Goal: Task Accomplishment & Management: Complete application form

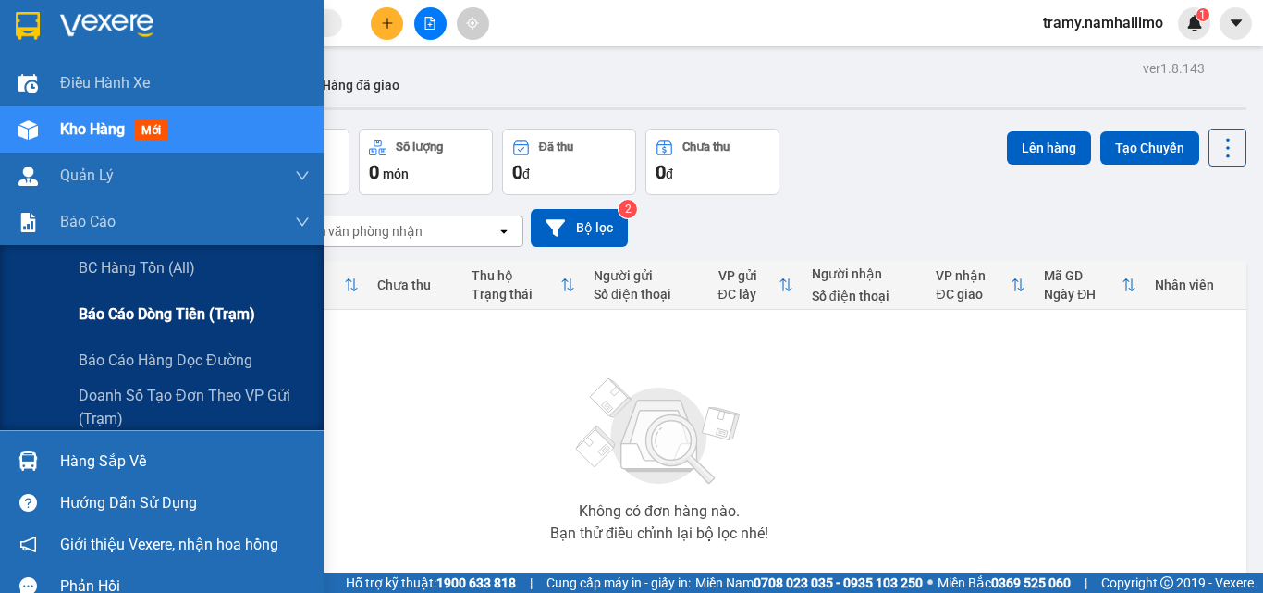
click at [96, 330] on div "Báo cáo dòng tiền (trạm)" at bounding box center [194, 314] width 231 height 46
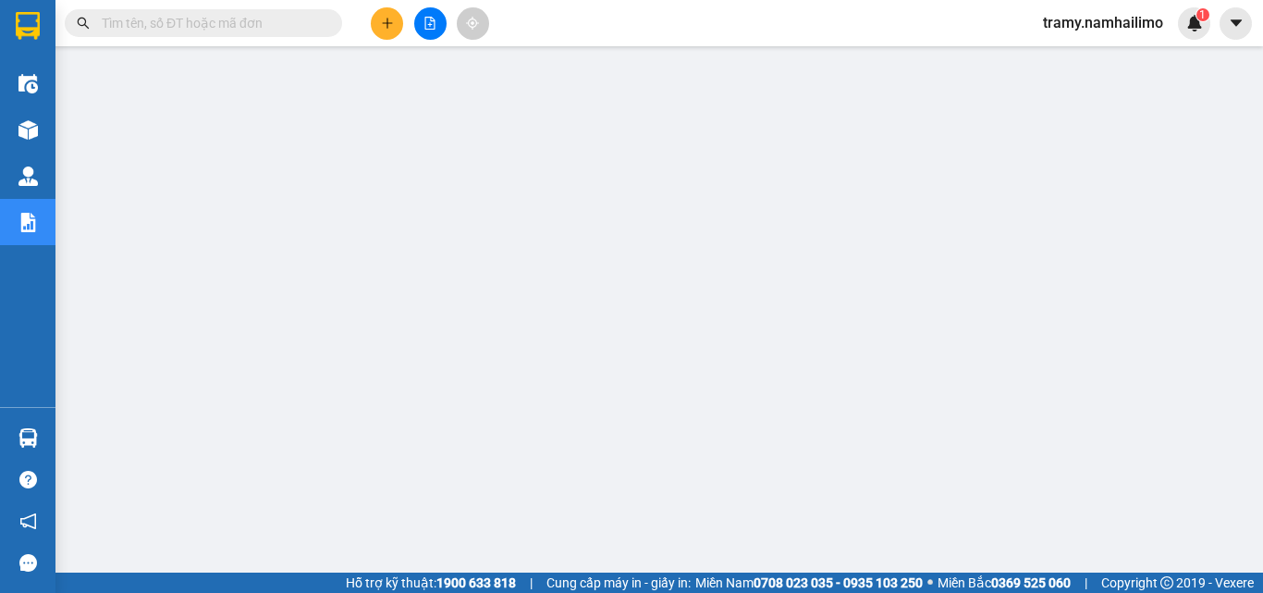
click at [283, 18] on input "text" at bounding box center [211, 23] width 218 height 20
paste input "VPNT1109250003"
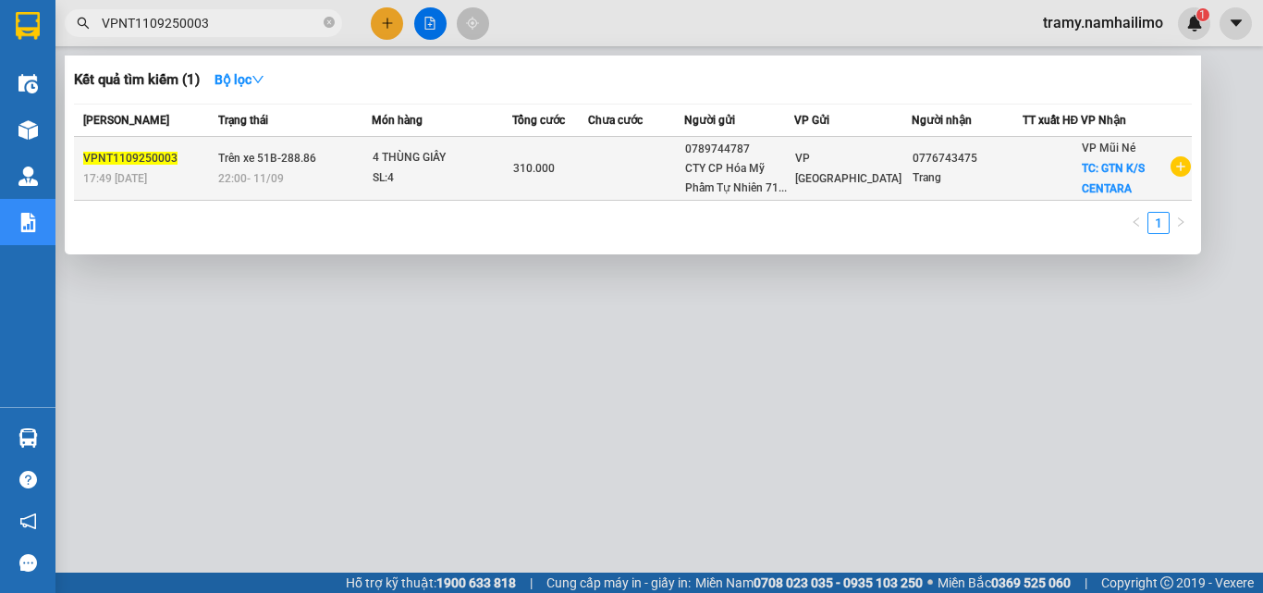
type input "VPNT1109250003"
click at [586, 192] on td "310.000" at bounding box center [550, 169] width 76 height 64
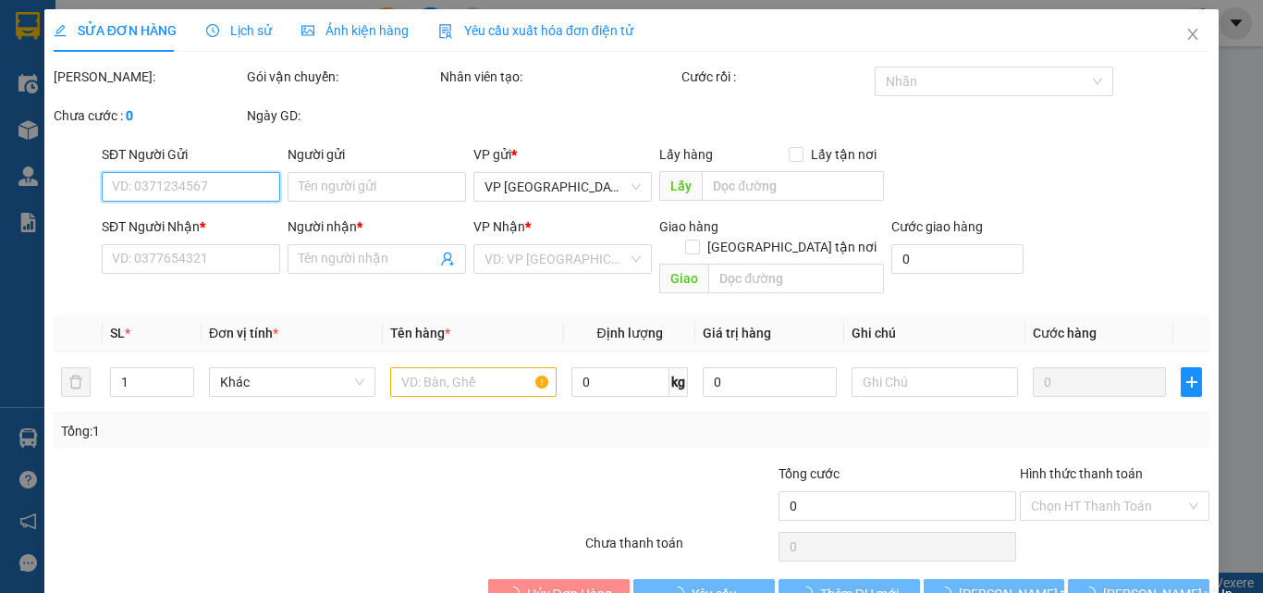
type input "0789744787"
type input "CTY CP Hóa Mỹ Phẩm Tự Nhiên 718 [PERSON_NAME]"
type input "0776743475"
type input "Trang"
checkbox input "true"
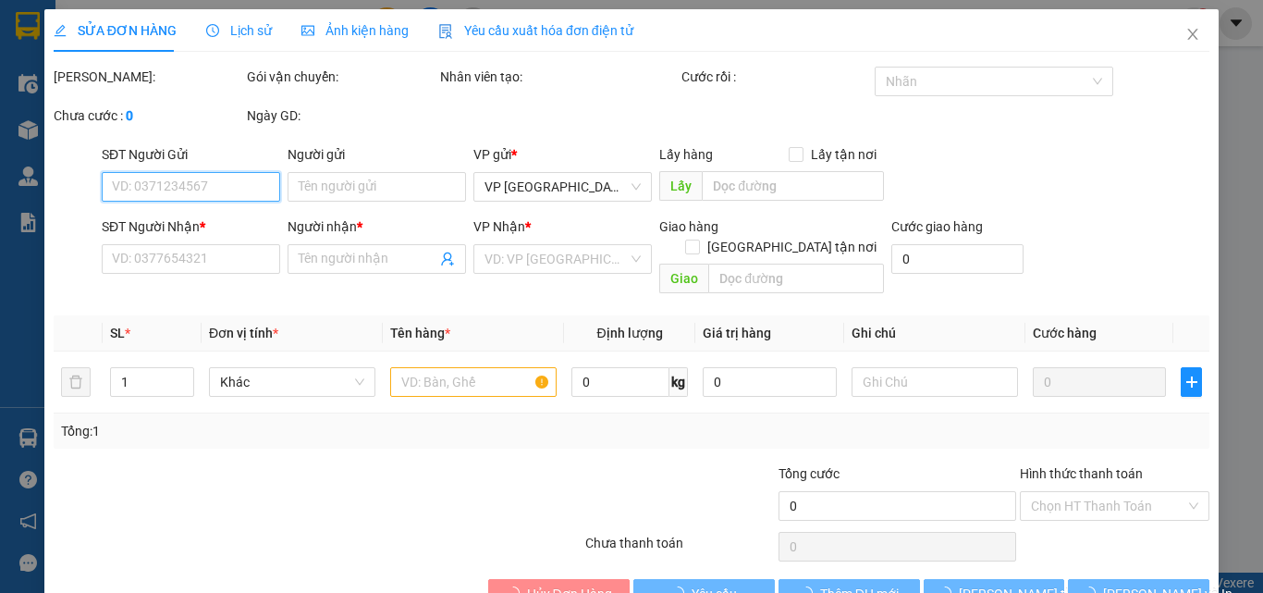
type input "GTN K/S CENTARA"
type input "310.000"
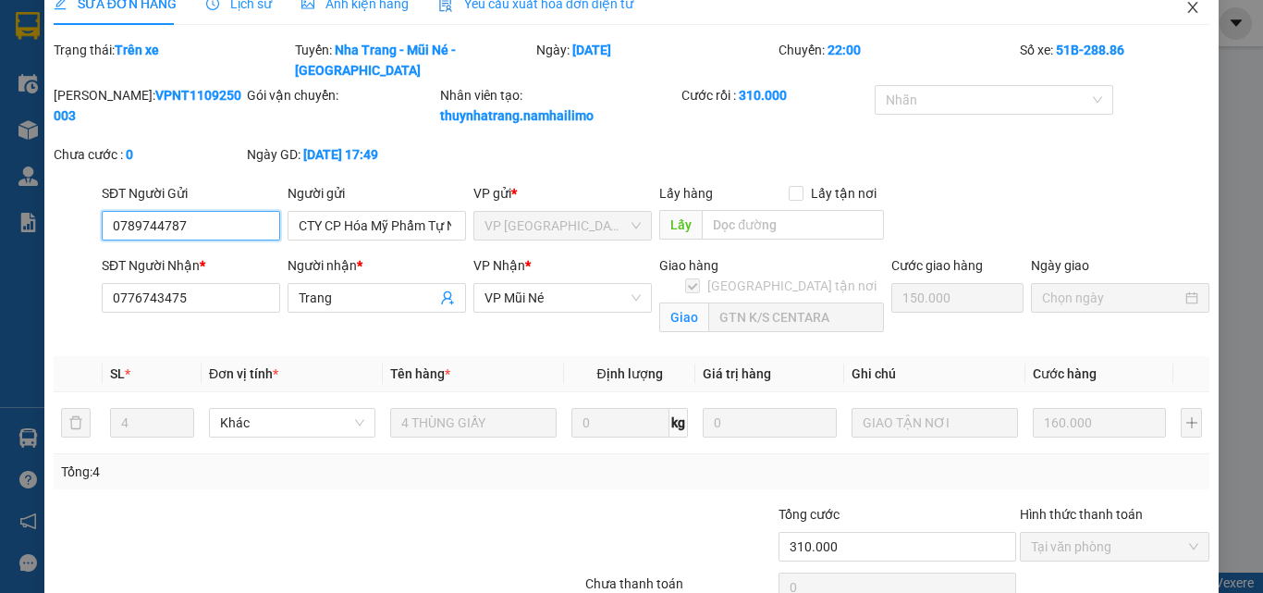
scroll to position [6, 0]
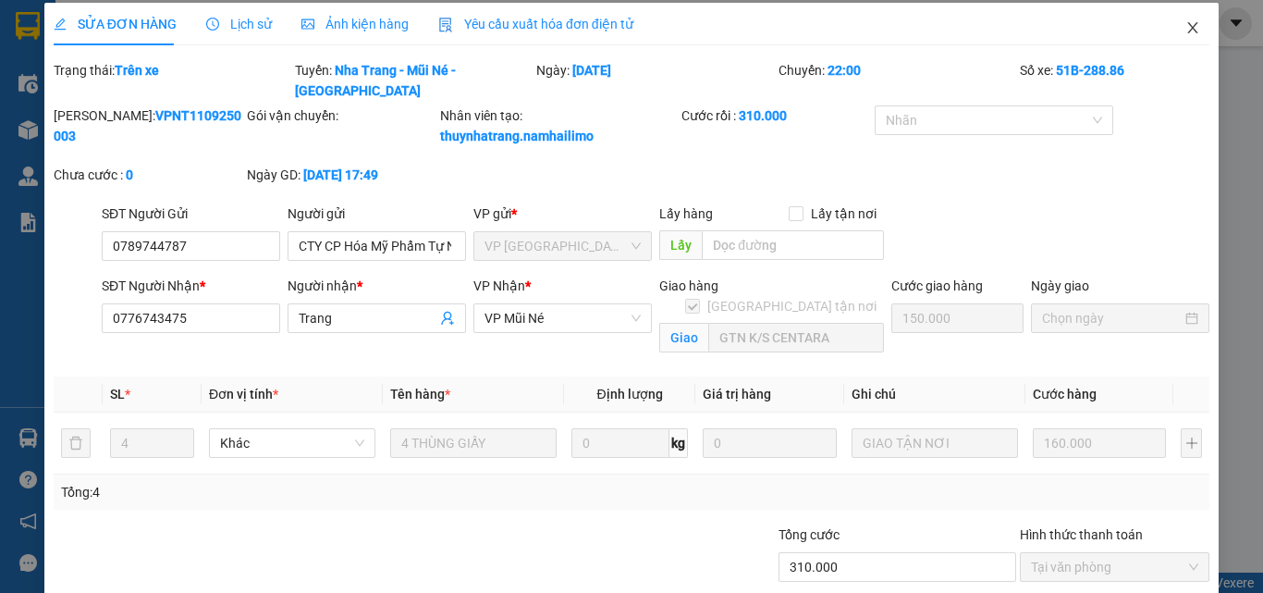
click at [1188, 33] on icon "close" at bounding box center [1193, 27] width 10 height 11
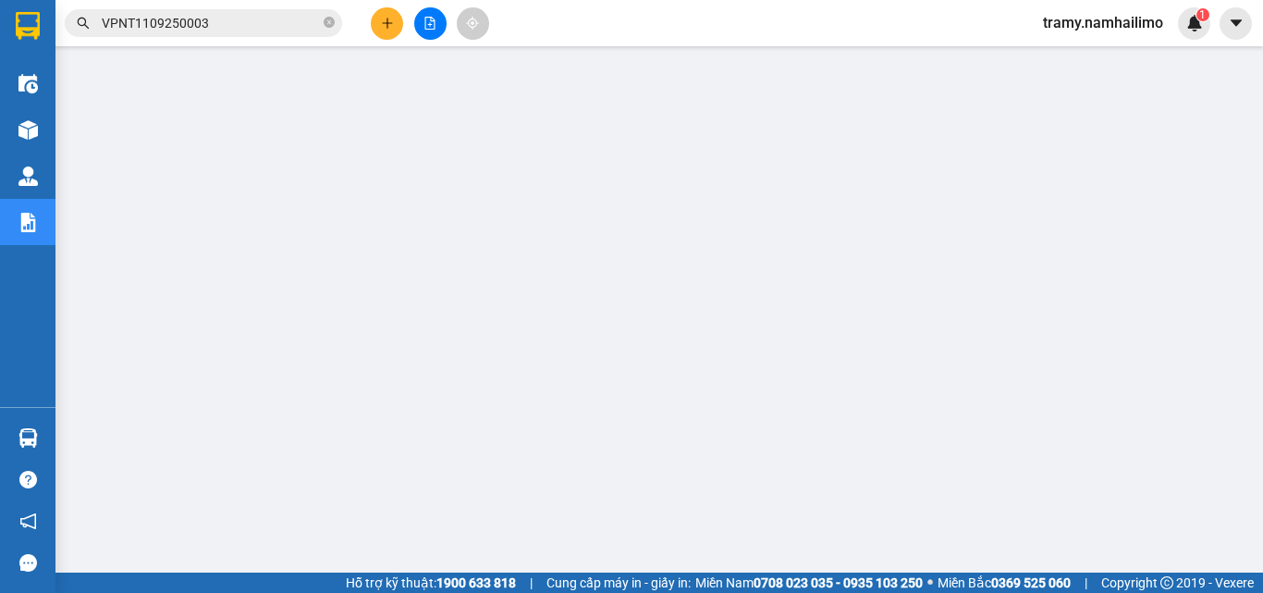
click at [279, 15] on span "VPNT1109250003" at bounding box center [203, 23] width 277 height 28
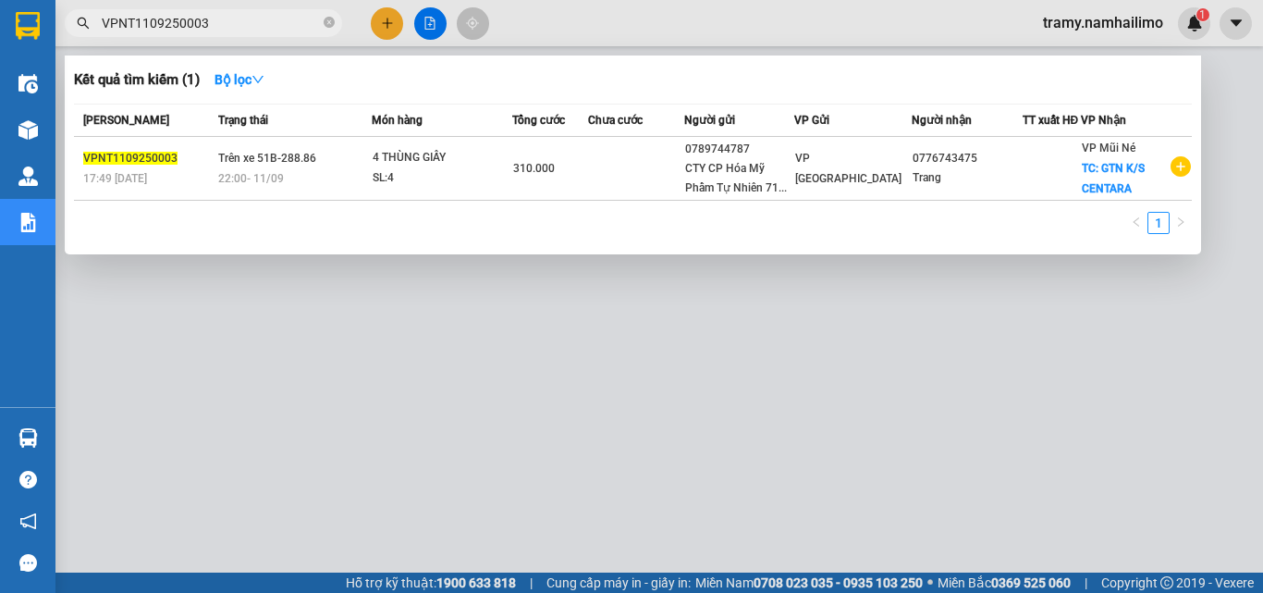
click at [278, 21] on input "VPNT1109250003" at bounding box center [211, 23] width 218 height 20
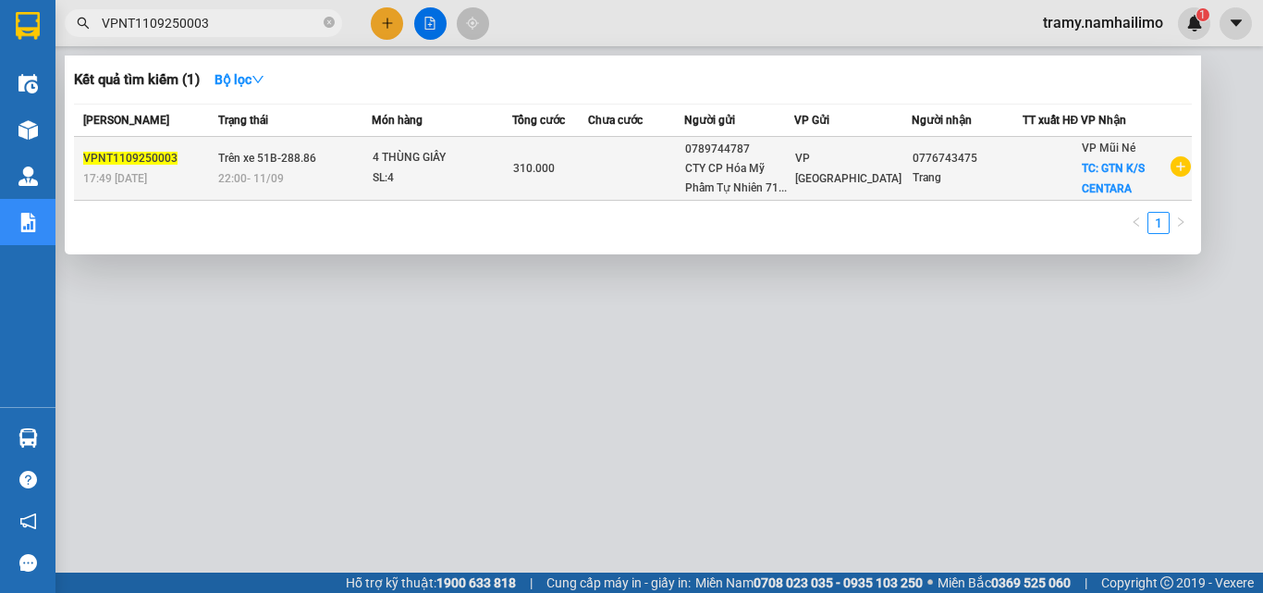
click at [583, 197] on td "310.000" at bounding box center [550, 169] width 76 height 64
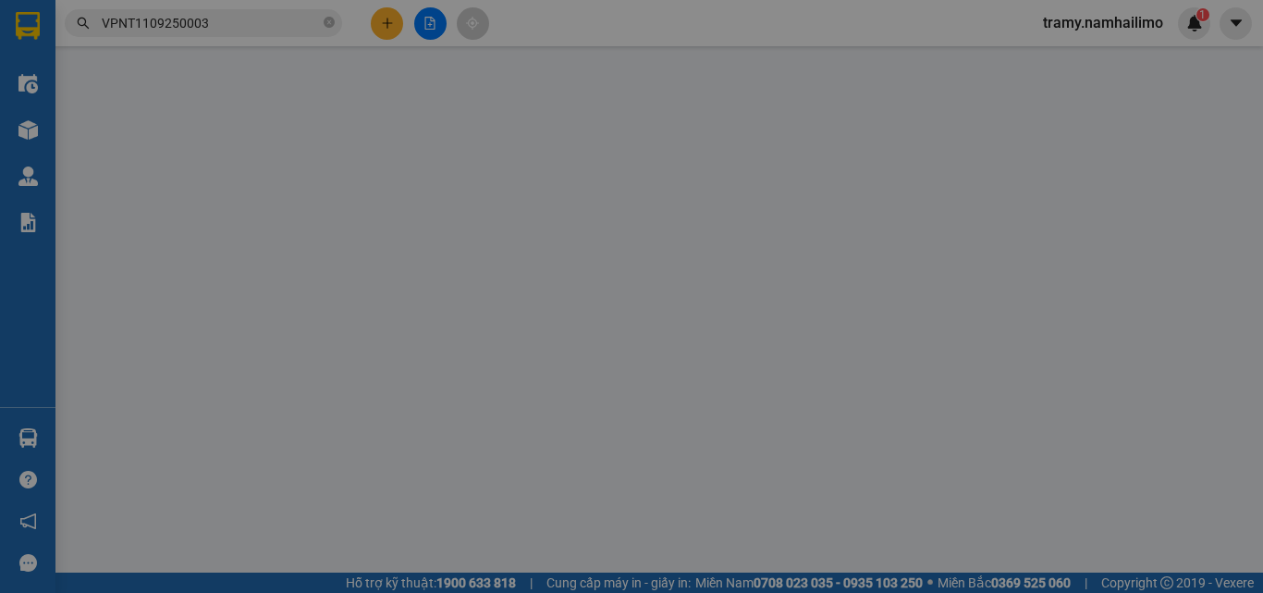
type input "0789744787"
type input "CTY CP Hóa Mỹ Phẩm Tự Nhiên 718 [PERSON_NAME]"
type input "0776743475"
type input "Trang"
checkbox input "true"
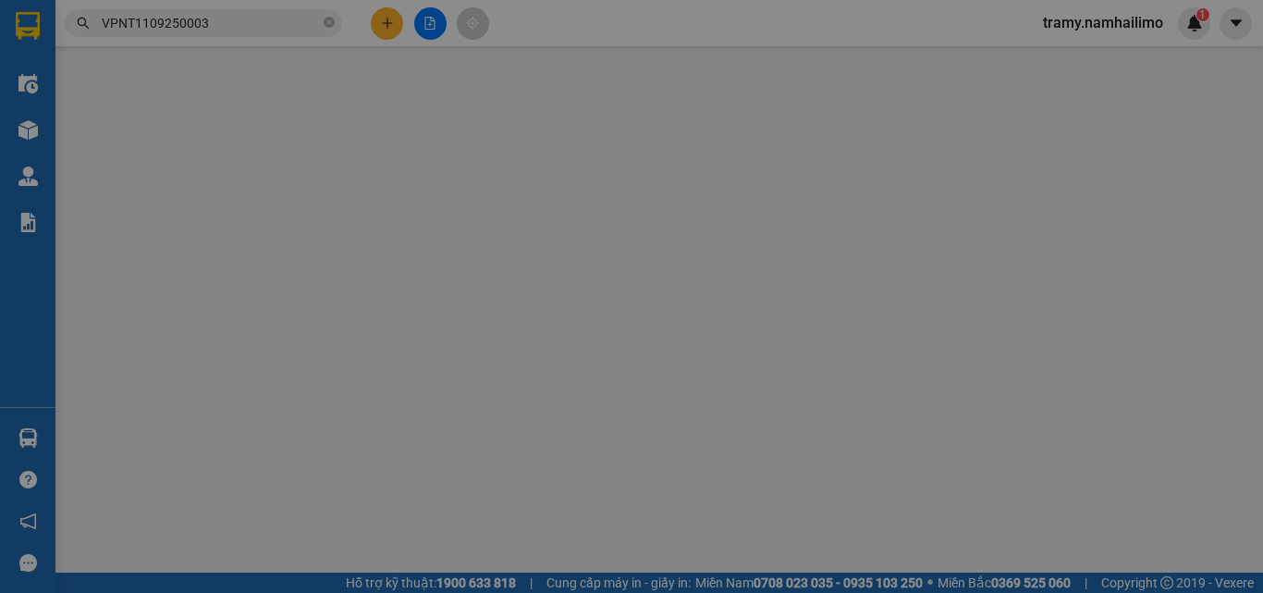
type input "GTN K/S CENTARA"
type input "310.000"
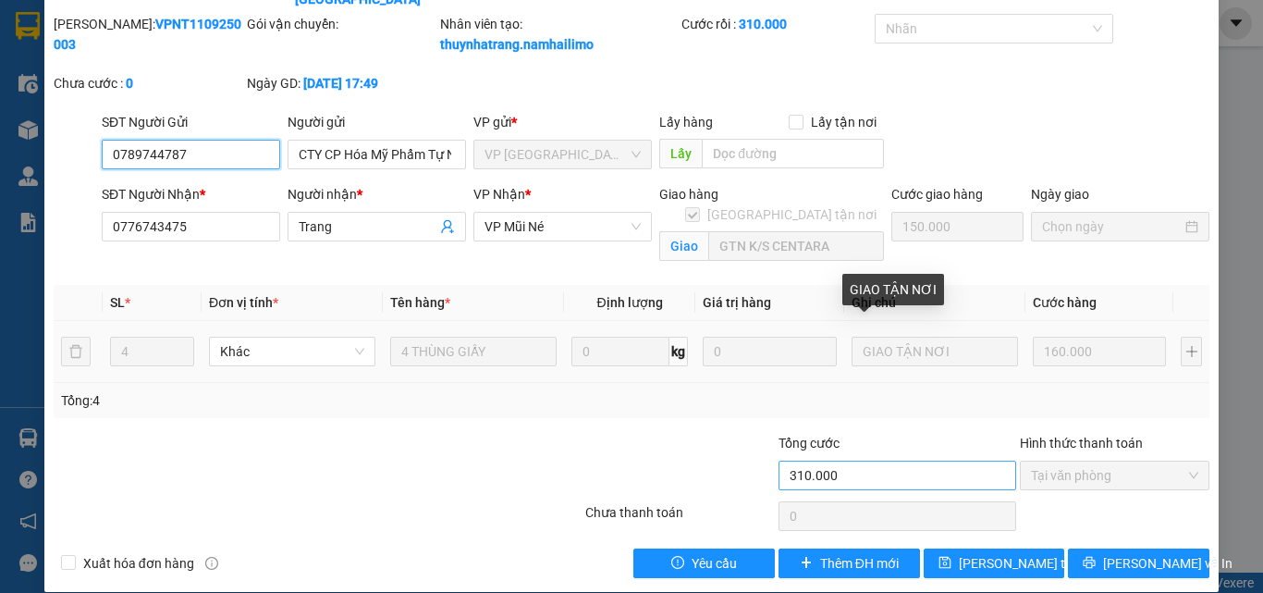
scroll to position [99, 0]
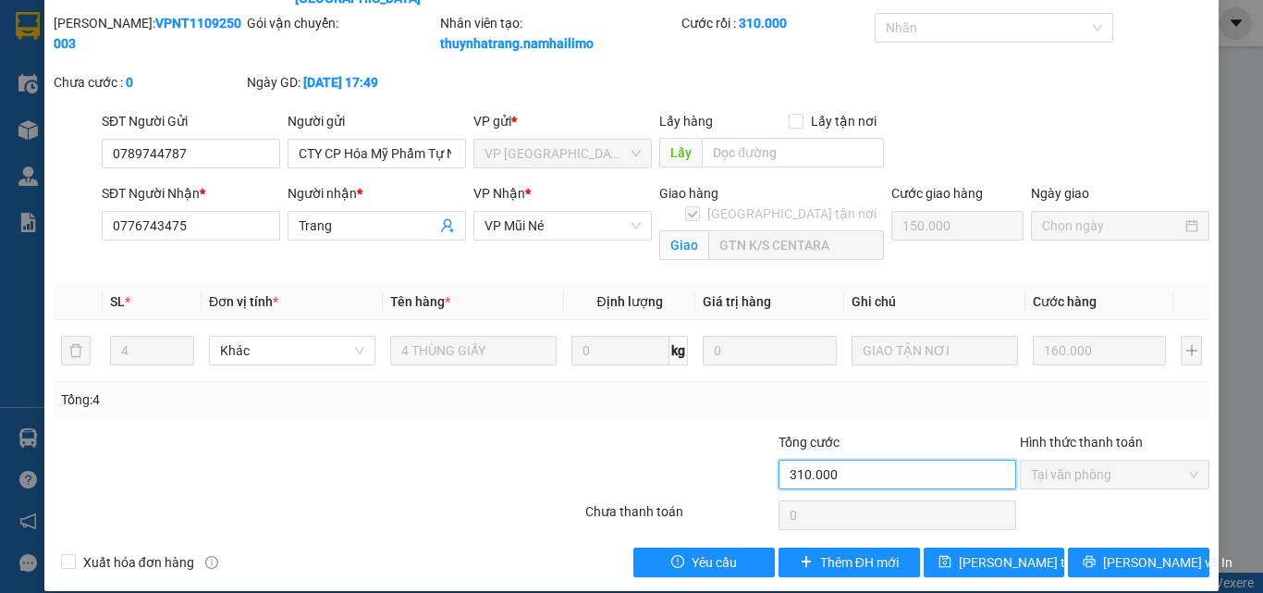
click at [902, 460] on input "310.000" at bounding box center [898, 475] width 238 height 30
click at [895, 460] on input "310.000" at bounding box center [898, 475] width 238 height 30
click at [917, 460] on input "310.000" at bounding box center [898, 475] width 238 height 30
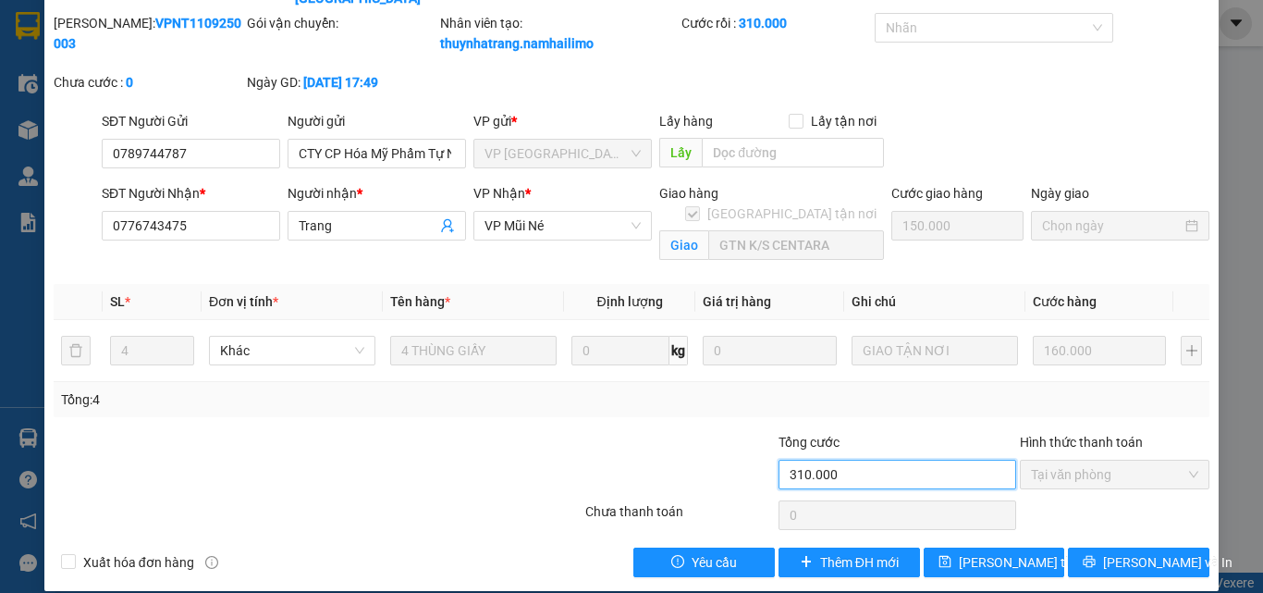
click at [883, 461] on input "310.000" at bounding box center [898, 475] width 238 height 30
click at [881, 462] on input "310.000" at bounding box center [898, 475] width 238 height 30
click at [863, 463] on input "310.000" at bounding box center [898, 475] width 238 height 30
drag, startPoint x: 859, startPoint y: 465, endPoint x: 851, endPoint y: 460, distance: 9.5
click at [853, 462] on input "310.000" at bounding box center [898, 475] width 238 height 30
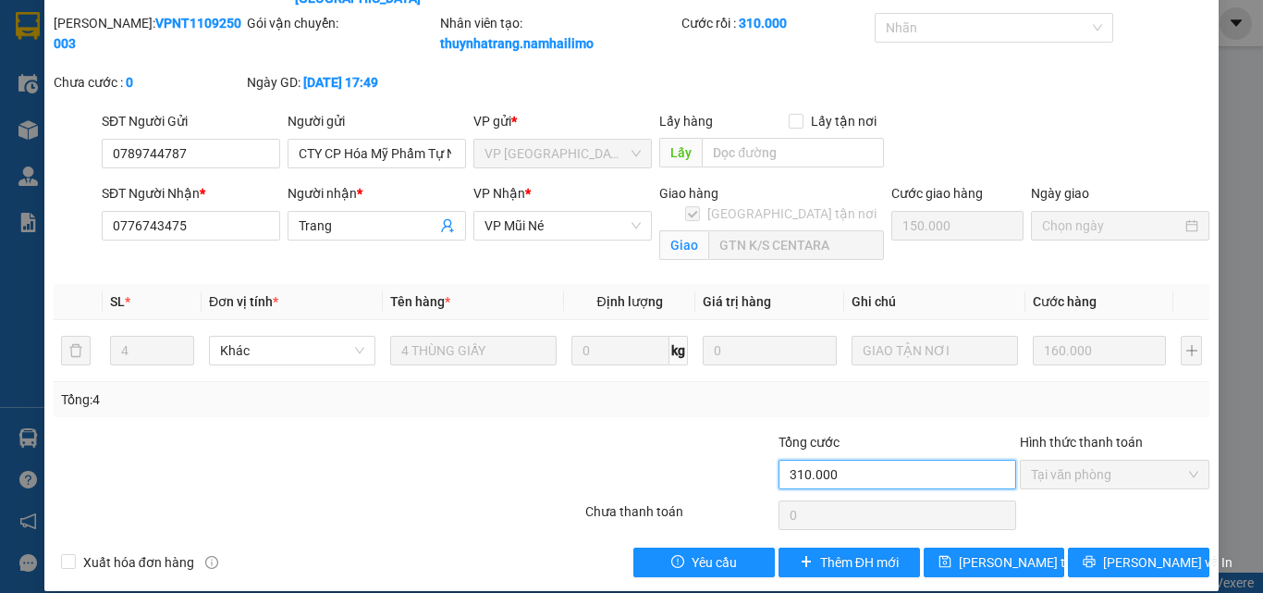
drag, startPoint x: 851, startPoint y: 460, endPoint x: 840, endPoint y: 456, distance: 12.0
click at [841, 460] on input "310.000" at bounding box center [898, 475] width 238 height 30
drag, startPoint x: 833, startPoint y: 453, endPoint x: 823, endPoint y: 453, distance: 10.2
click at [827, 460] on input "310.000" at bounding box center [898, 475] width 238 height 30
drag, startPoint x: 823, startPoint y: 453, endPoint x: 814, endPoint y: 451, distance: 9.4
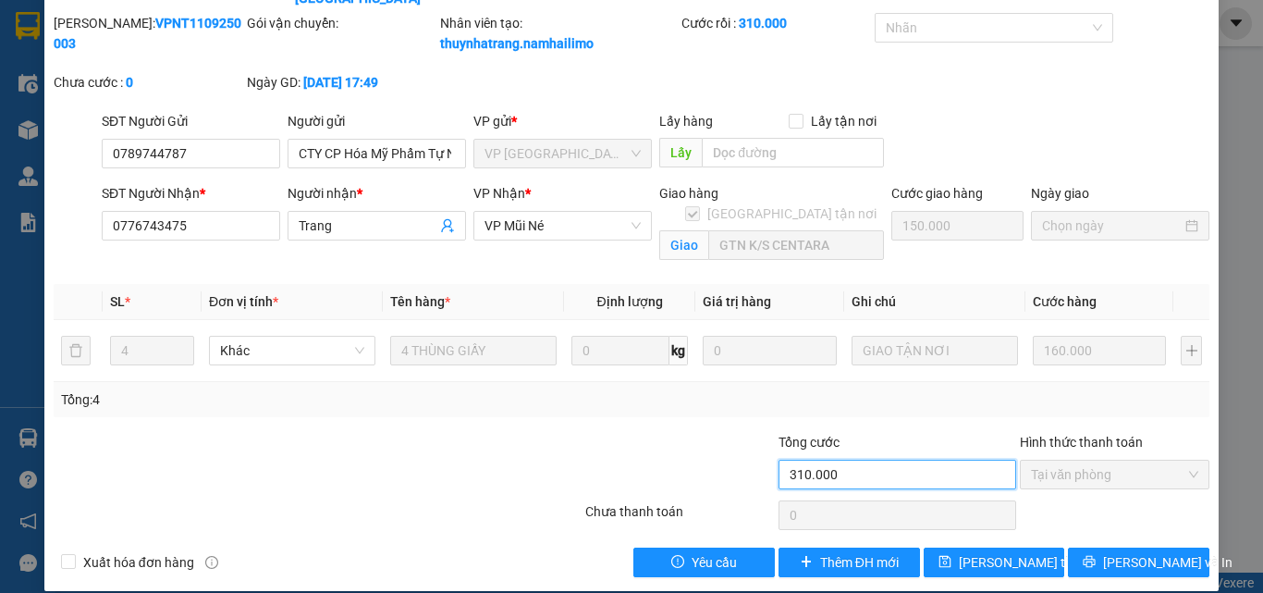
click at [816, 460] on input "310.000" at bounding box center [898, 475] width 238 height 30
drag, startPoint x: 814, startPoint y: 451, endPoint x: 792, endPoint y: 451, distance: 21.3
click at [797, 460] on input "310.000" at bounding box center [898, 475] width 238 height 30
click at [792, 460] on input "310.000" at bounding box center [898, 475] width 238 height 30
drag, startPoint x: 838, startPoint y: 456, endPoint x: 764, endPoint y: 460, distance: 74.1
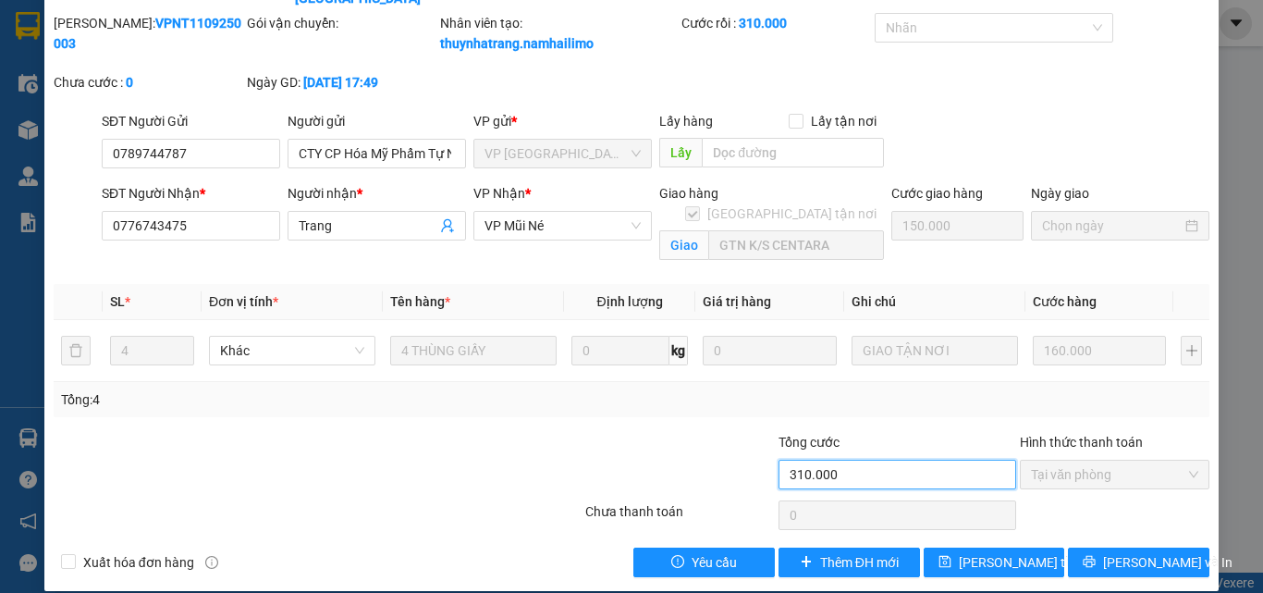
click at [764, 460] on div "Tổng cước 310.000 Hình thức thanh toán Tại văn phòng" at bounding box center [632, 464] width 1160 height 65
click at [932, 284] on th "Ghi chú" at bounding box center [934, 302] width 181 height 36
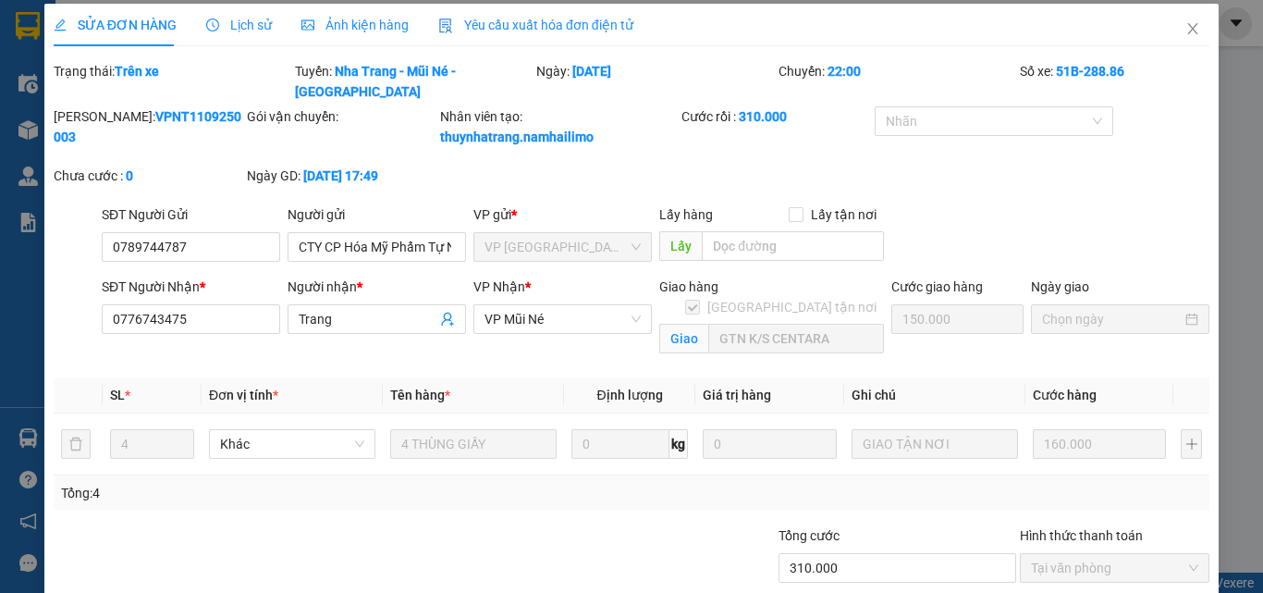
scroll to position [0, 0]
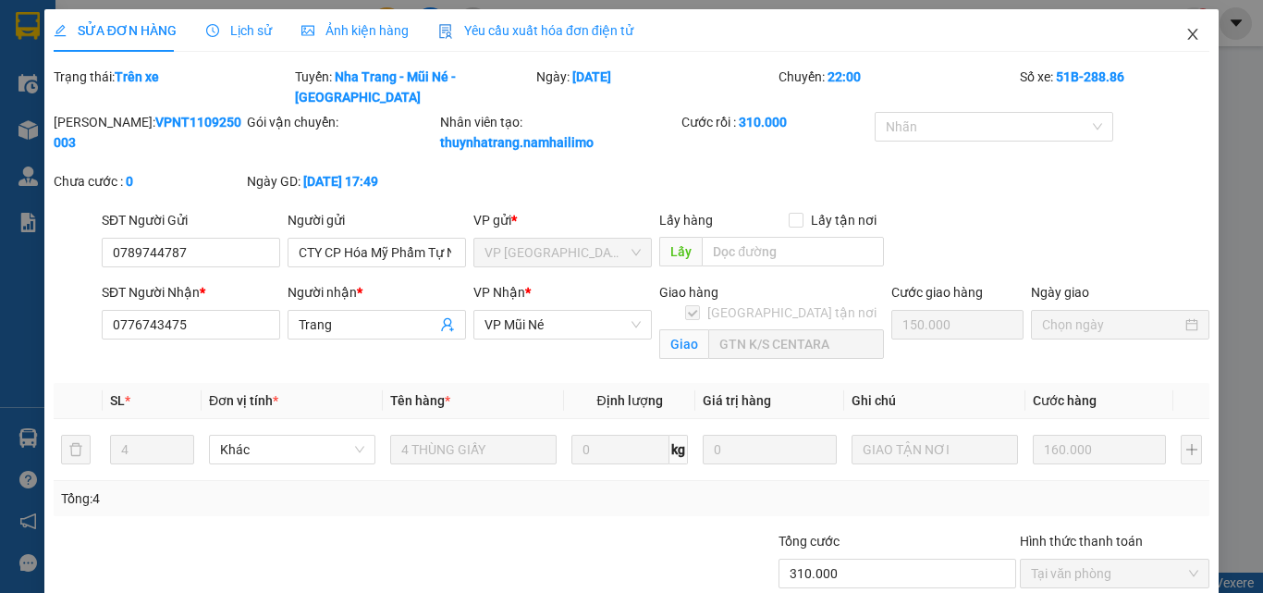
click at [1185, 41] on icon "close" at bounding box center [1192, 34] width 15 height 15
